Goal: Entertainment & Leisure: Consume media (video, audio)

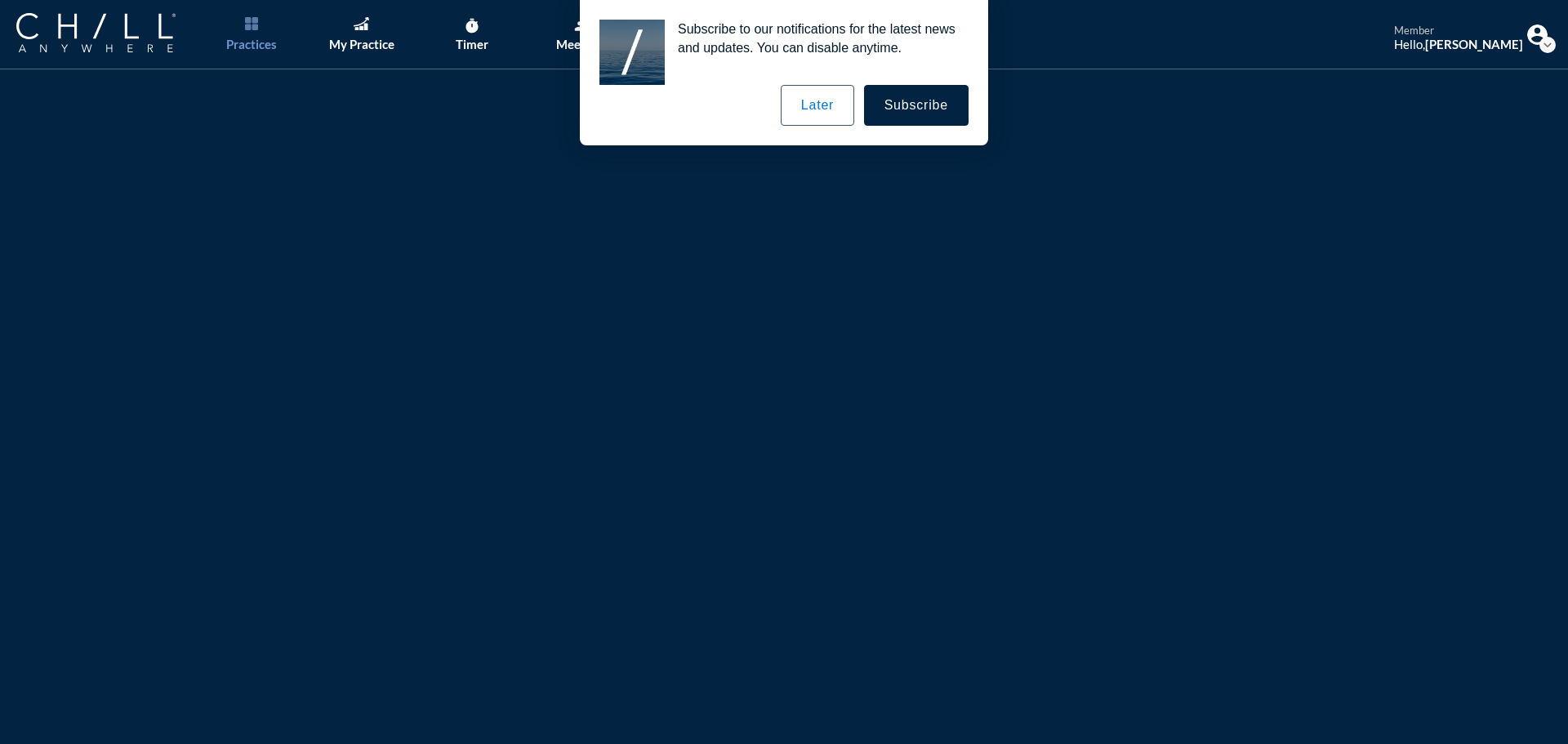
click at [824, 98] on button "Later" at bounding box center [818, 105] width 74 height 41
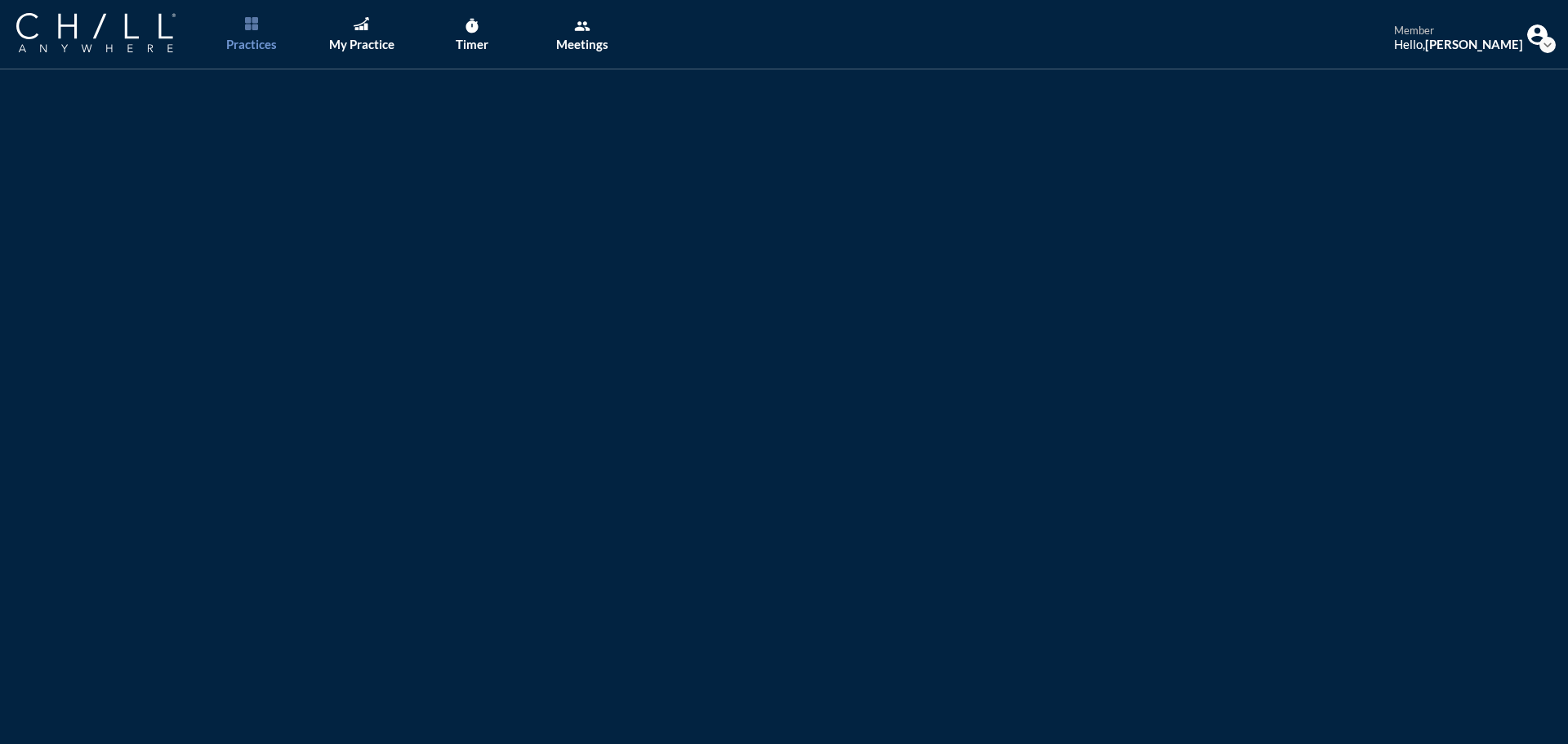
click at [251, 44] on div "Practices" at bounding box center [252, 44] width 50 height 15
click at [134, 36] on img at bounding box center [96, 33] width 159 height 39
click at [78, 30] on img at bounding box center [96, 33] width 159 height 39
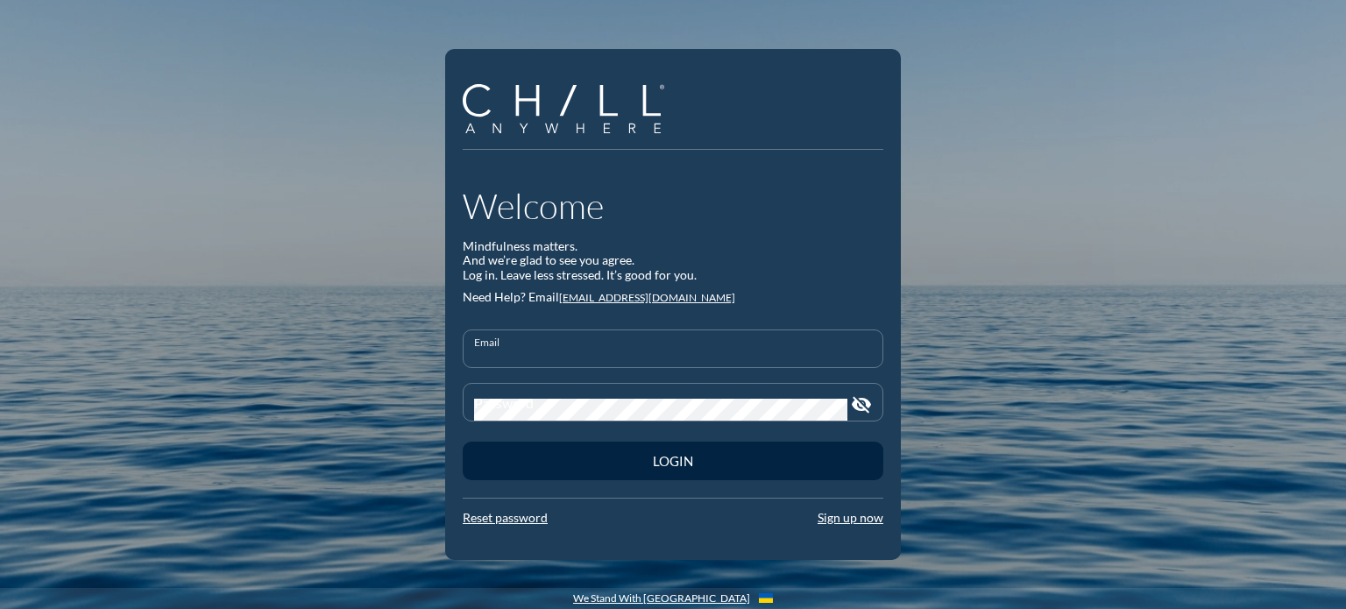
click at [557, 350] on input "Email" at bounding box center [673, 356] width 398 height 22
type input "rhildebrandt@rwbaird.com"
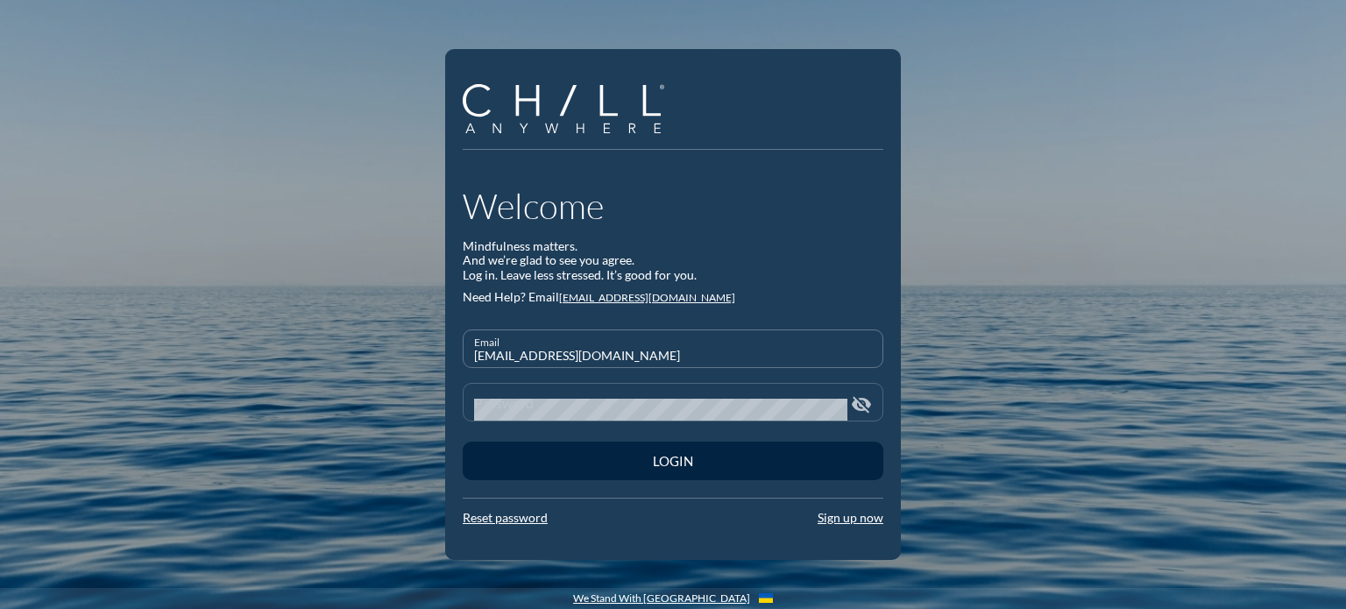
click at [536, 393] on div "Password" at bounding box center [660, 402] width 373 height 37
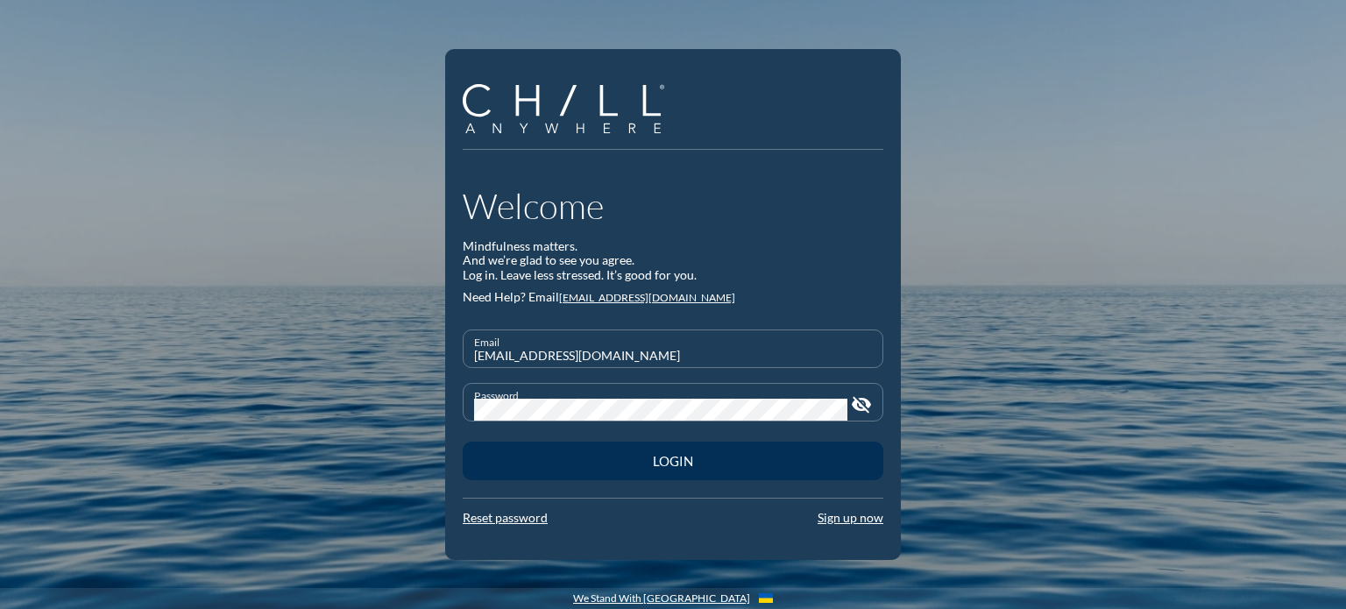
drag, startPoint x: 576, startPoint y: 436, endPoint x: 569, endPoint y: 450, distance: 15.7
click at [574, 442] on div "Login" at bounding box center [673, 460] width 421 height 49
click at [569, 450] on button "Login" at bounding box center [673, 461] width 421 height 39
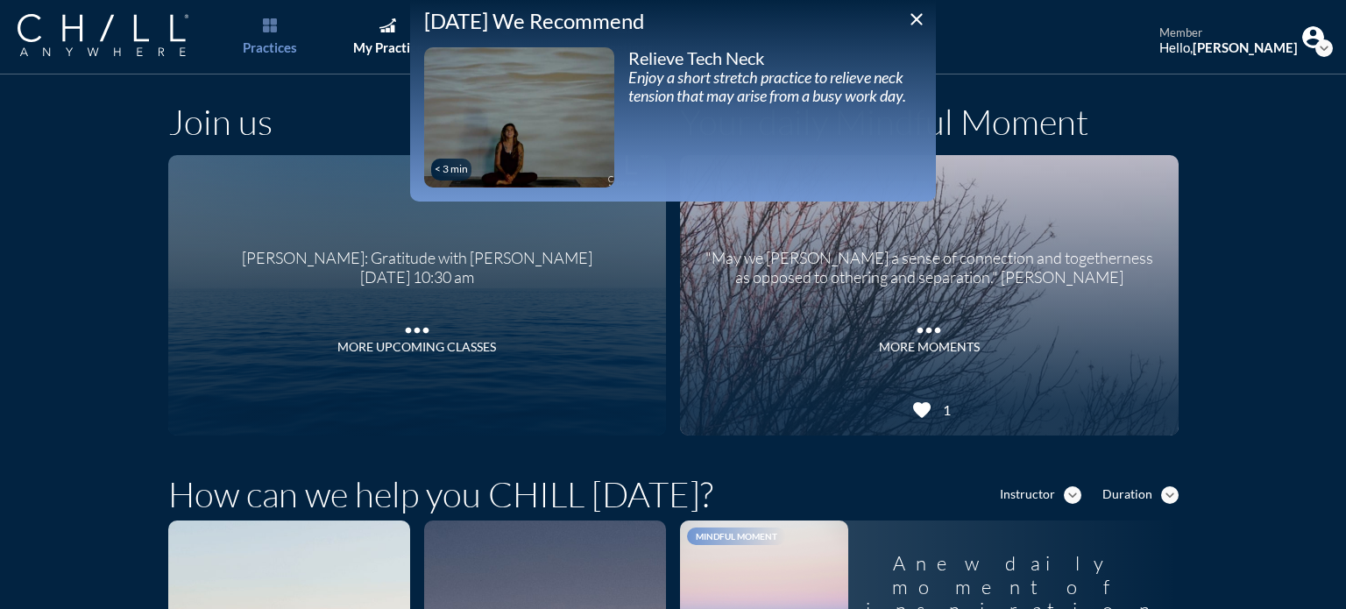
click at [53, 217] on div "Join us Baird: Gratitude with Darrell J. Wednesday October 15 at 10:30 am more_…" at bounding box center [673, 270] width 1346 height 365
click at [361, 39] on div "My Practice" at bounding box center [388, 47] width 70 height 16
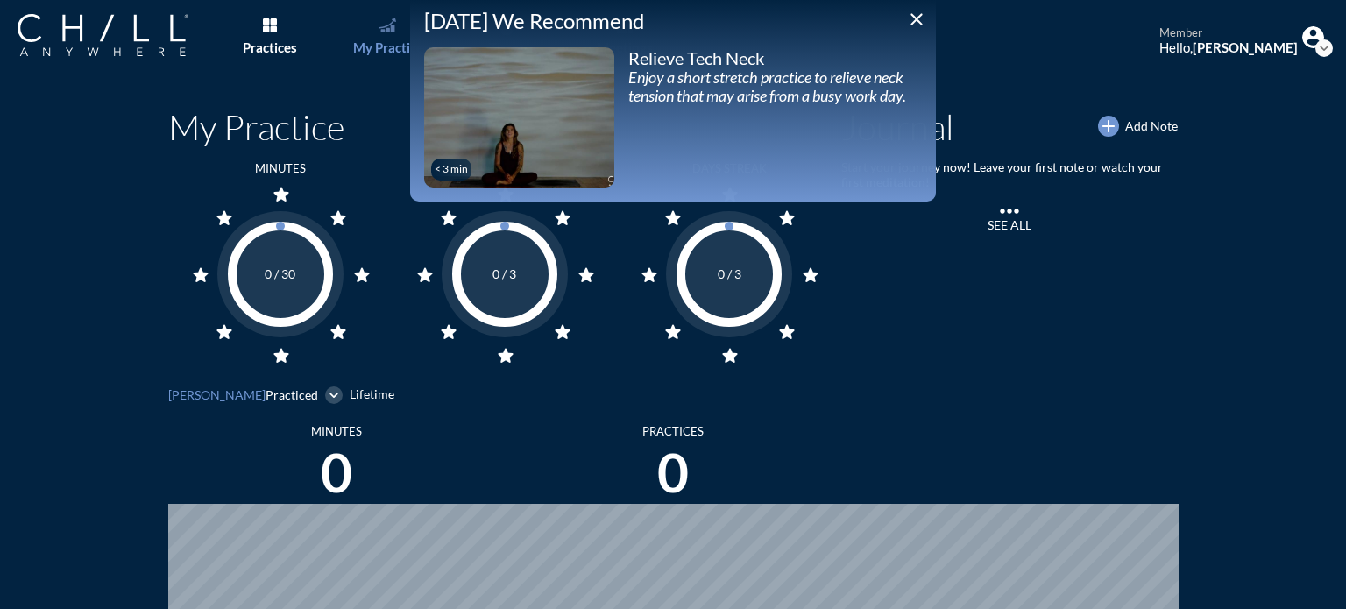
click at [907, 20] on icon "close" at bounding box center [916, 19] width 21 height 21
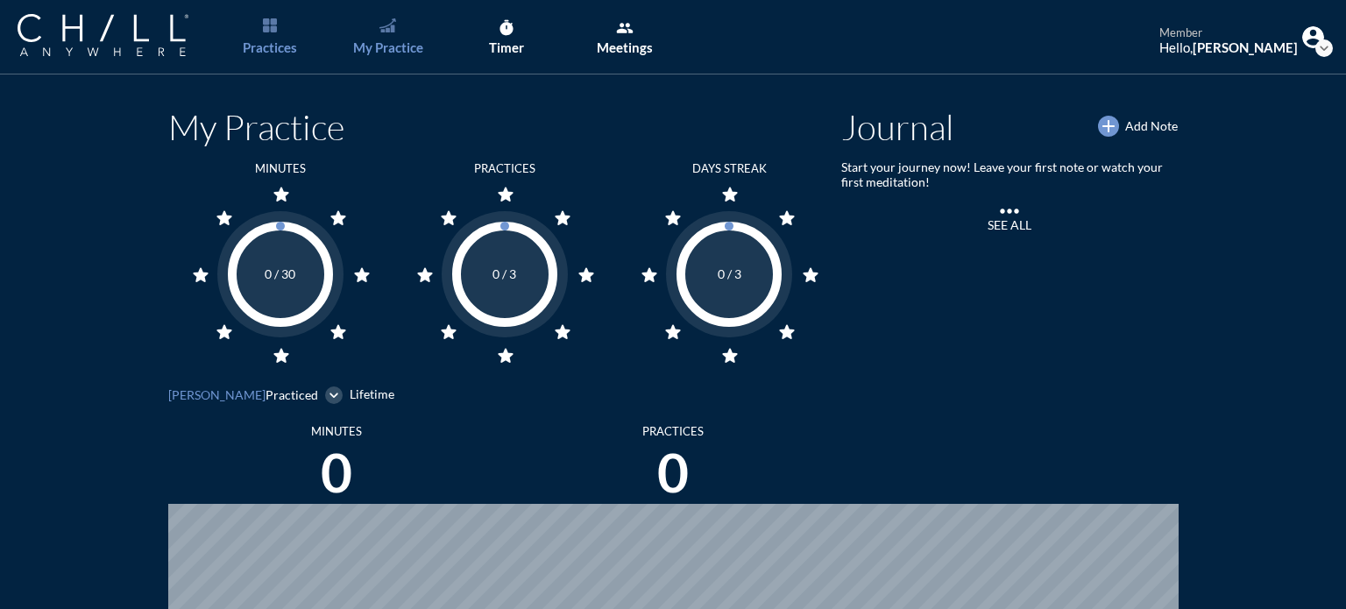
click at [282, 39] on div "Practices" at bounding box center [270, 47] width 54 height 16
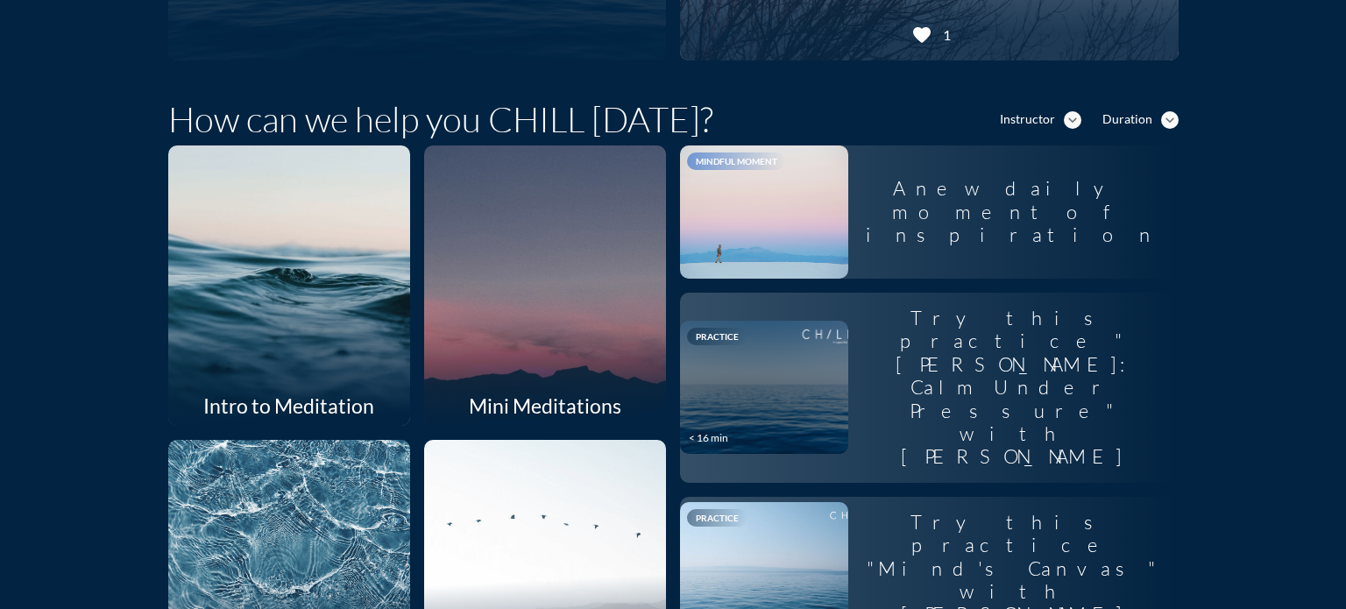
scroll to position [350, 0]
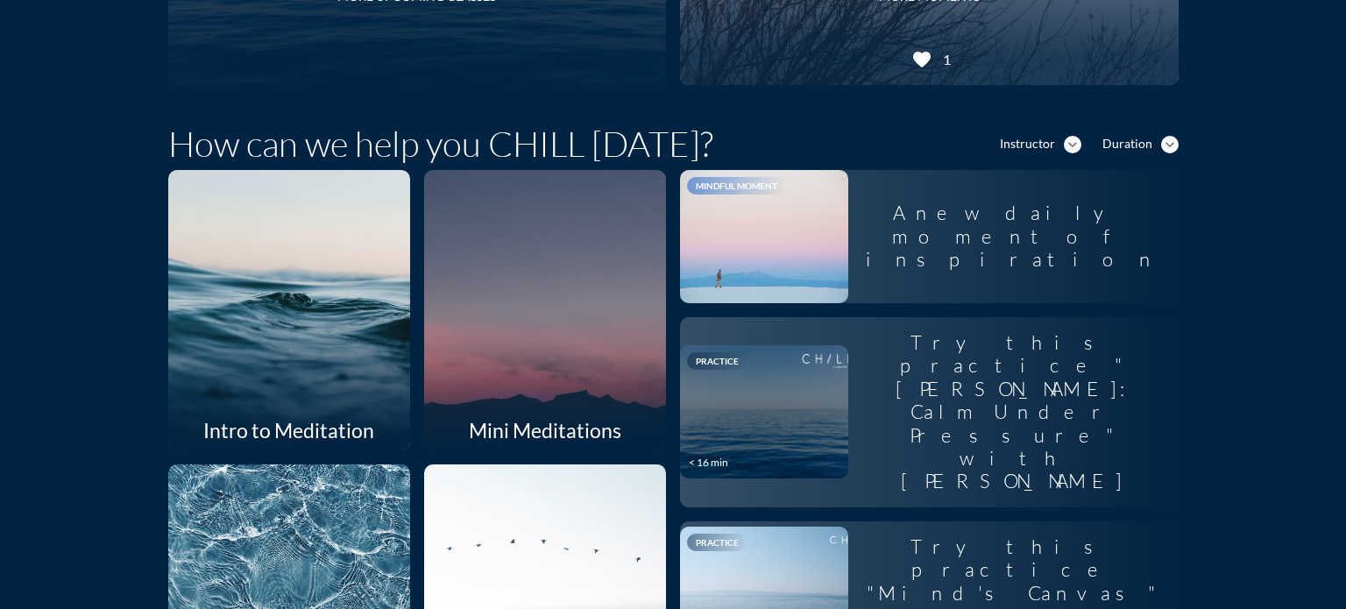
click at [279, 373] on div at bounding box center [288, 309] width 257 height 297
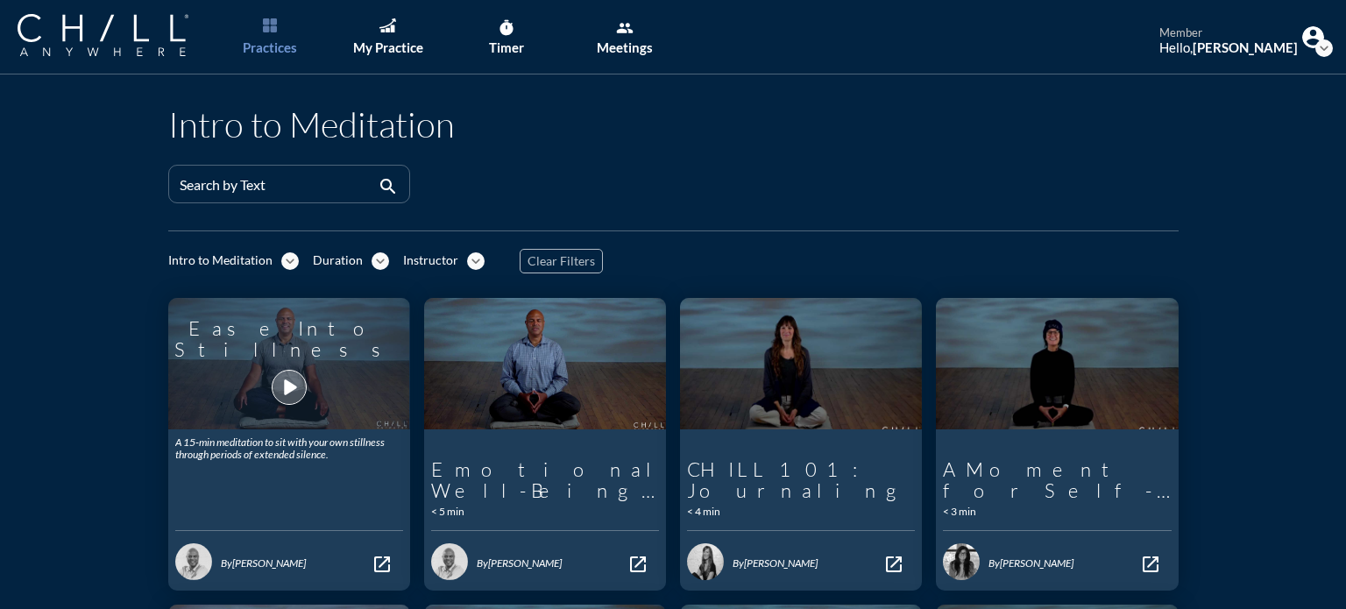
click at [288, 372] on icon "play_arrow" at bounding box center [289, 387] width 30 height 30
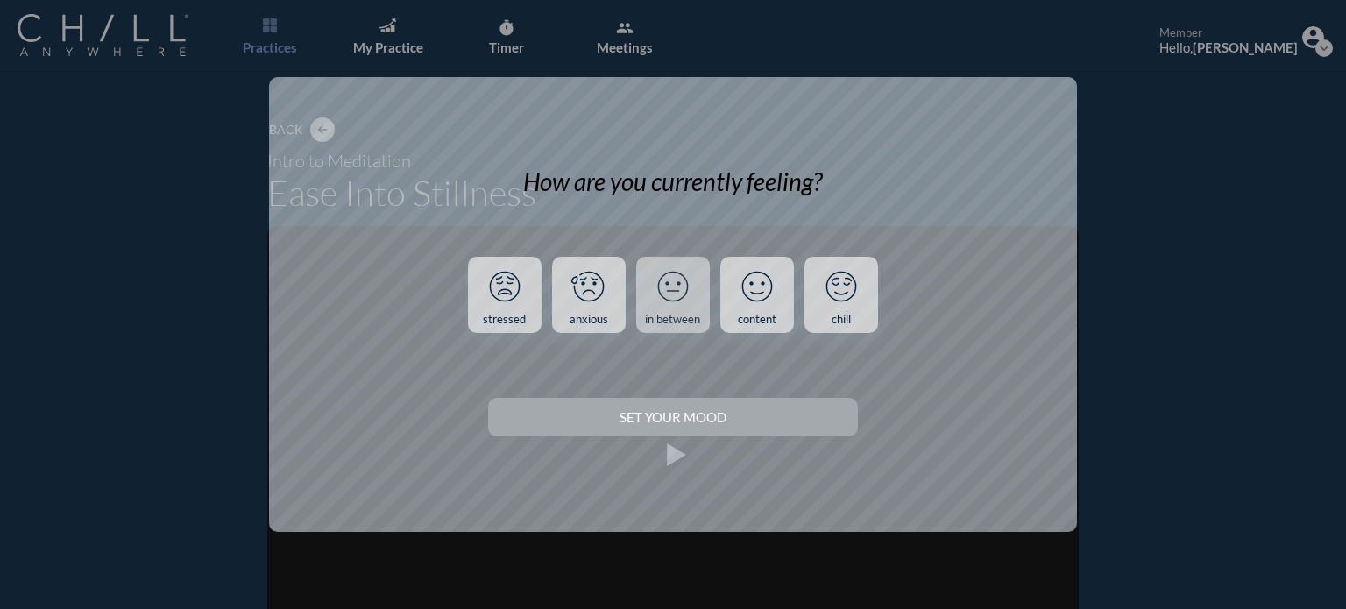
click at [669, 301] on icon at bounding box center [673, 287] width 46 height 46
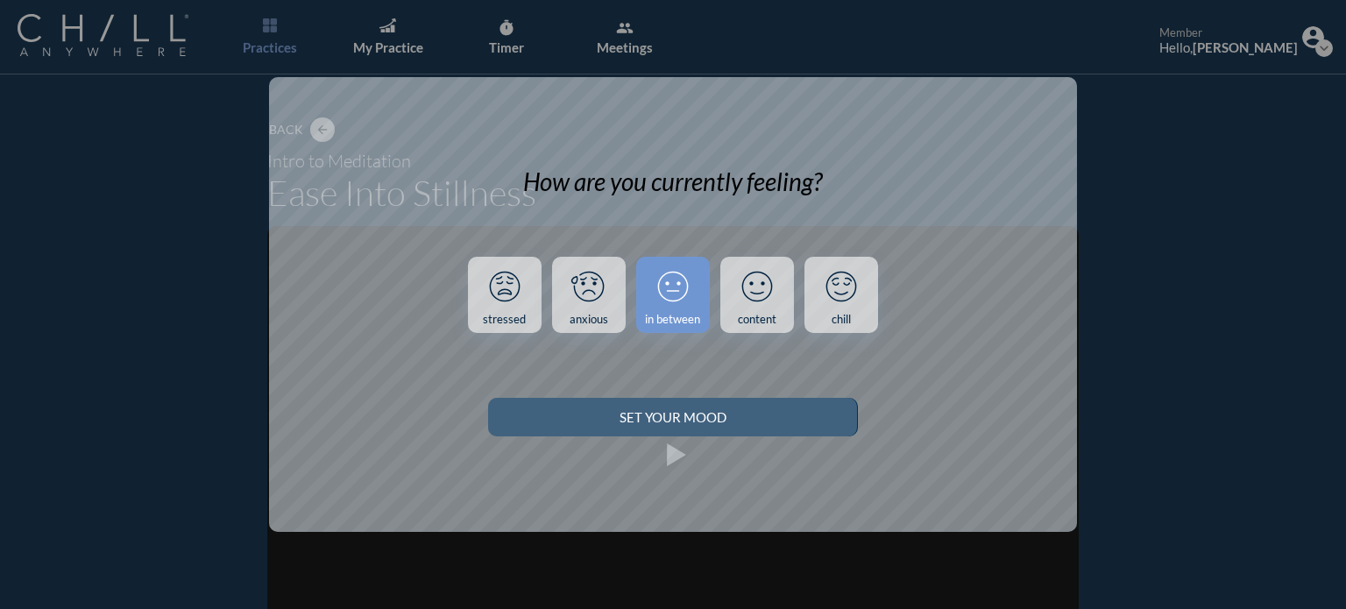
click at [666, 420] on div "Set your Mood" at bounding box center [673, 417] width 308 height 16
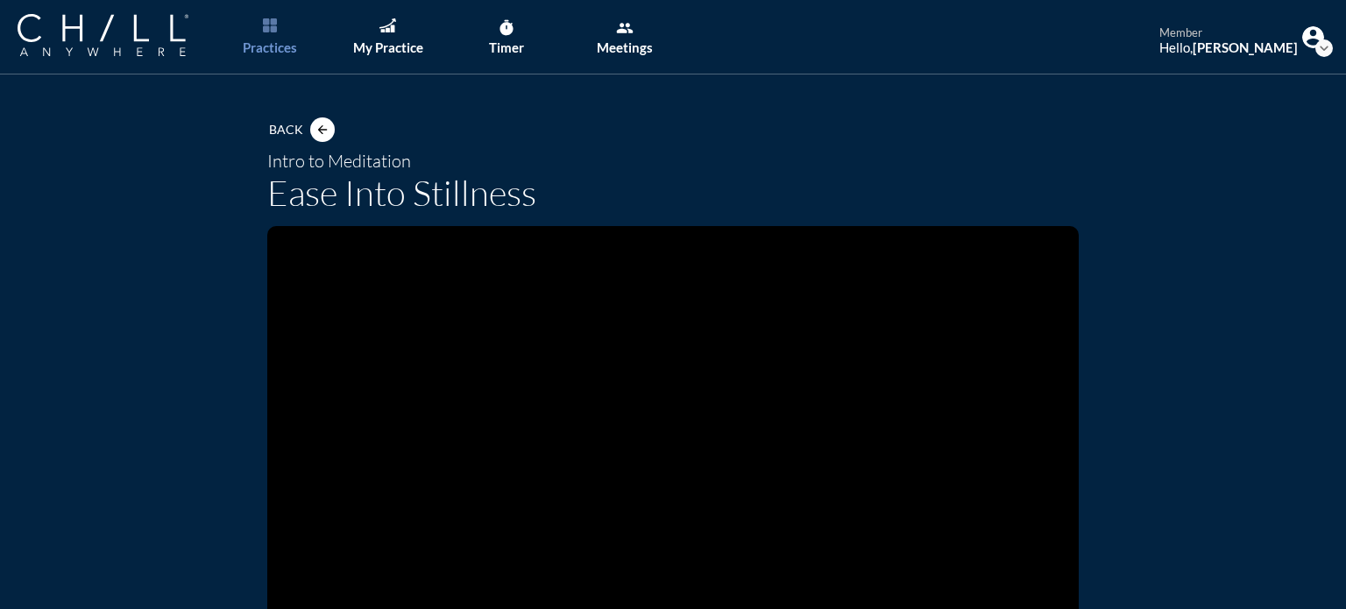
click at [675, 383] on video at bounding box center [672, 454] width 811 height 457
click at [310, 130] on div "arrow_back" at bounding box center [322, 130] width 25 height 14
